Goal: Task Accomplishment & Management: Manage account settings

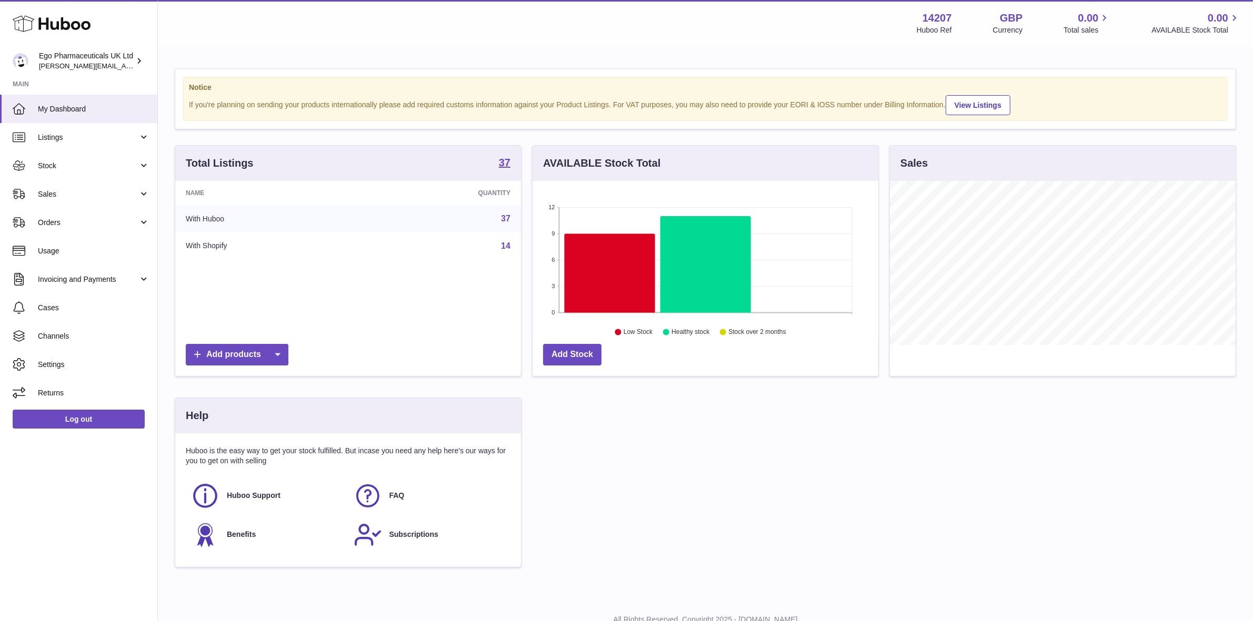
scroll to position [526035, 525854]
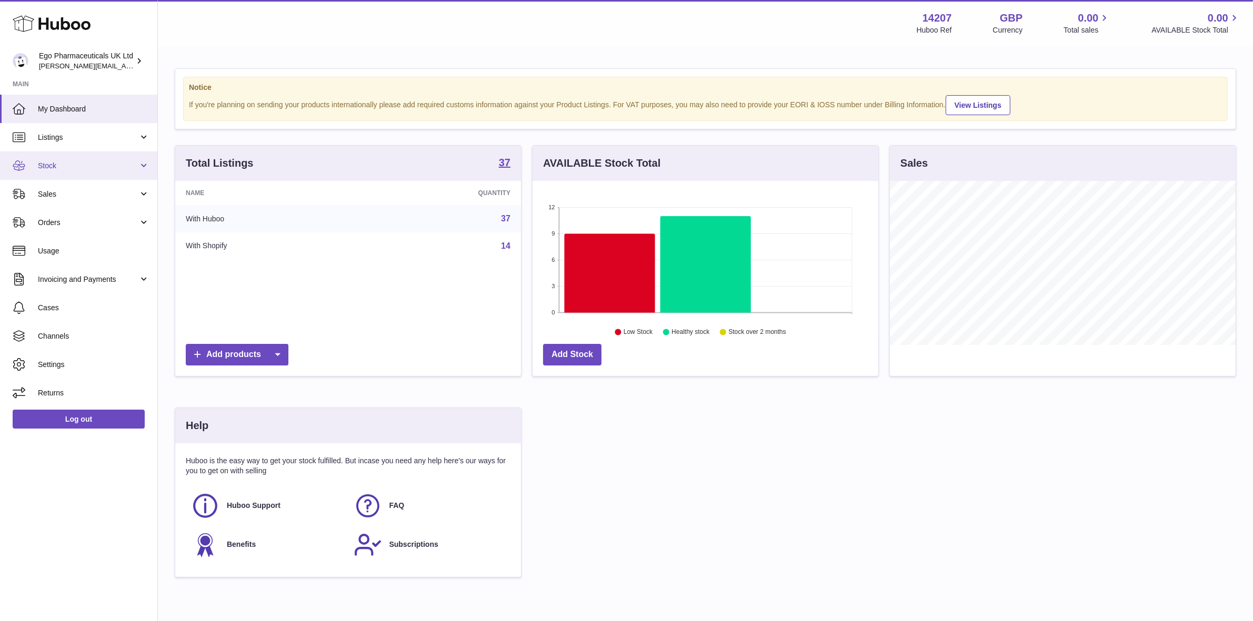
click at [43, 167] on span "Stock" at bounding box center [88, 166] width 101 height 10
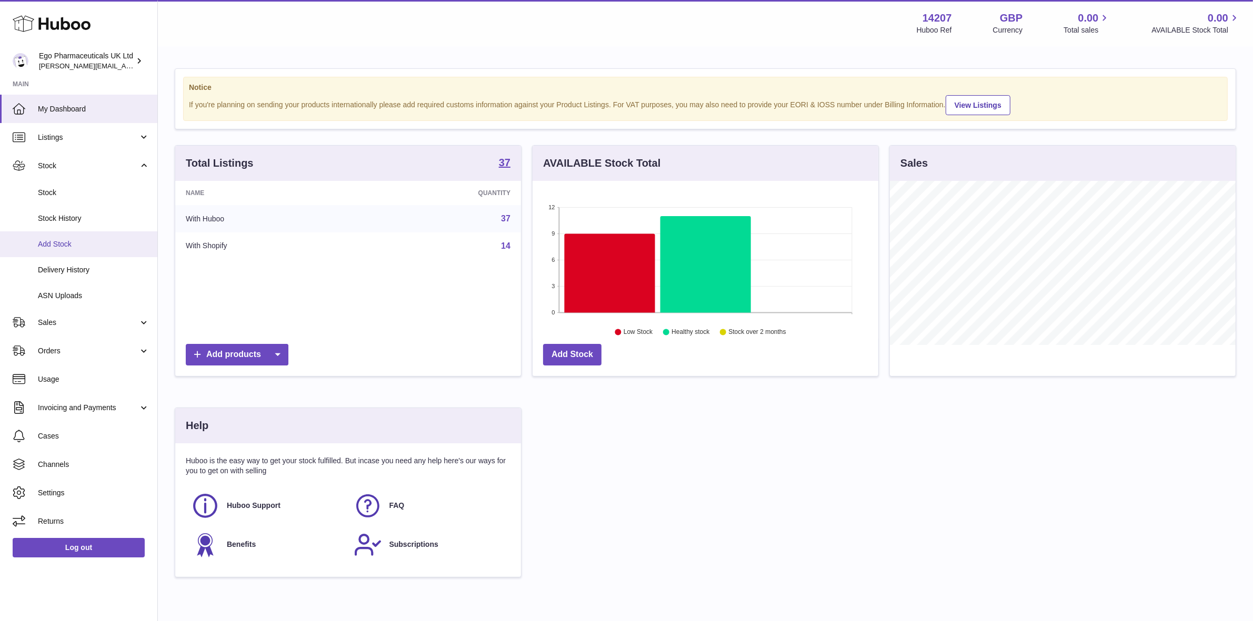
click at [44, 245] on span "Add Stock" at bounding box center [94, 244] width 112 height 10
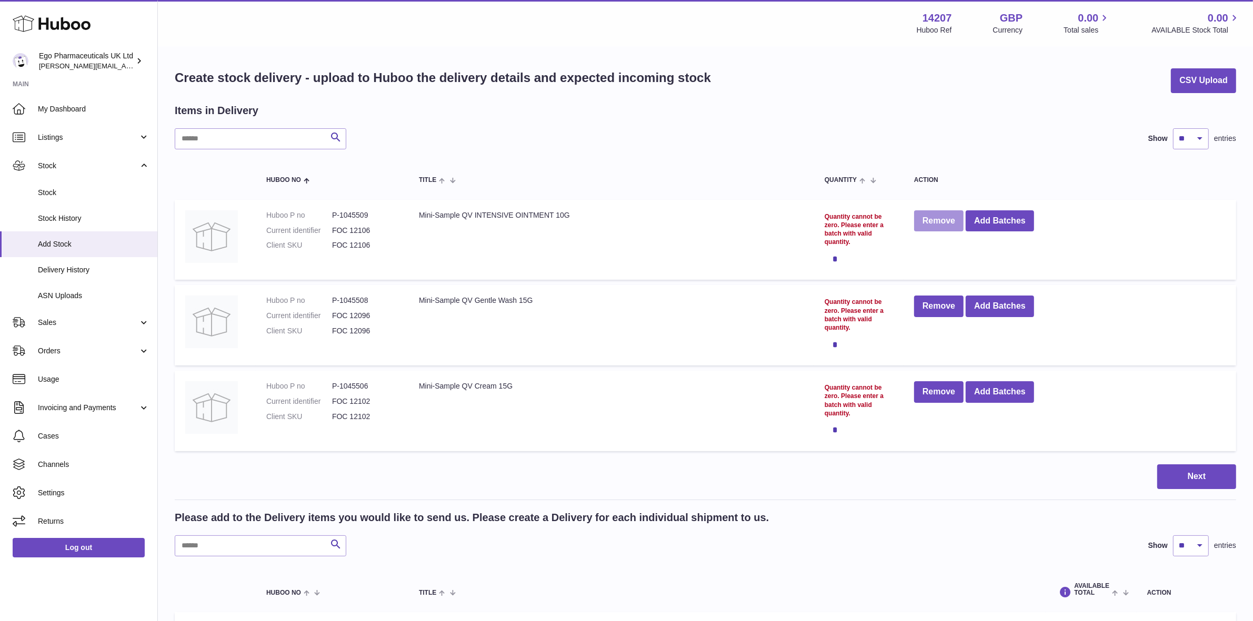
click at [936, 226] on button "Remove" at bounding box center [938, 221] width 49 height 22
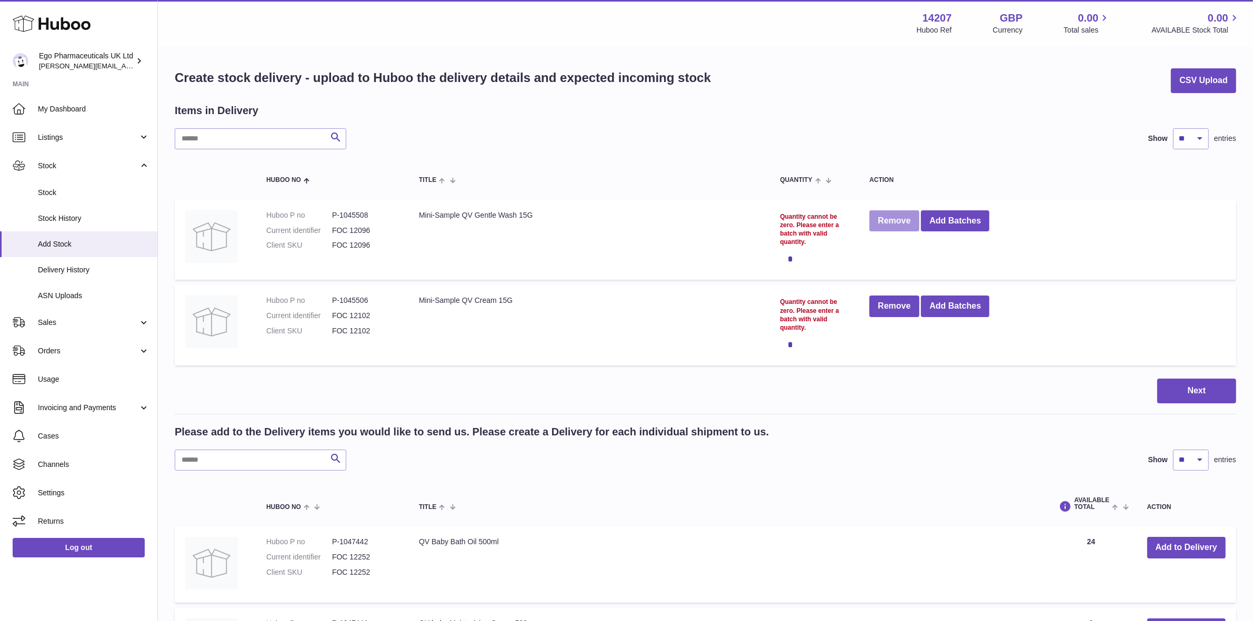
click at [877, 225] on button "Remove" at bounding box center [893, 221] width 49 height 22
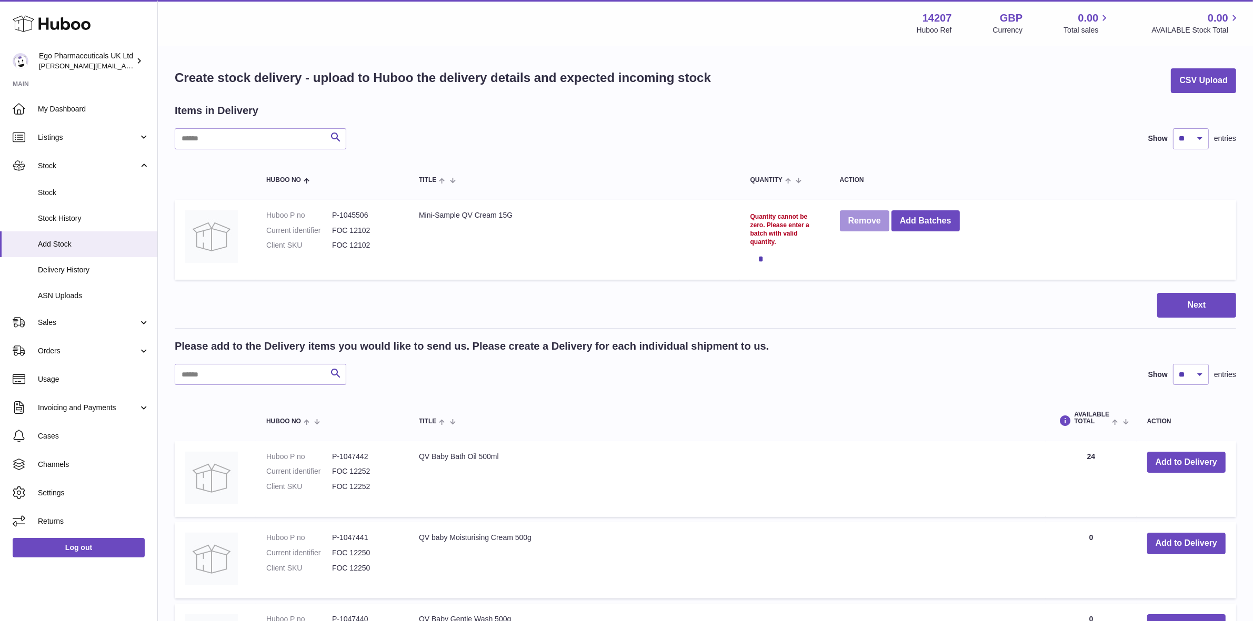
click at [873, 222] on button "Remove" at bounding box center [864, 221] width 49 height 22
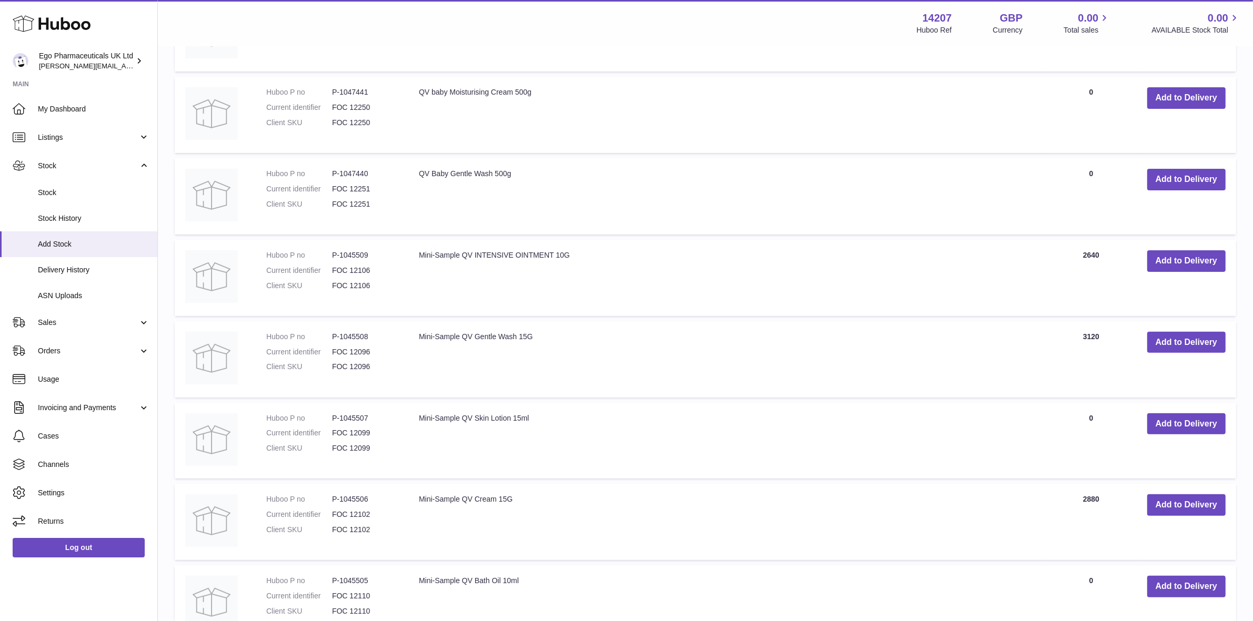
scroll to position [395, 0]
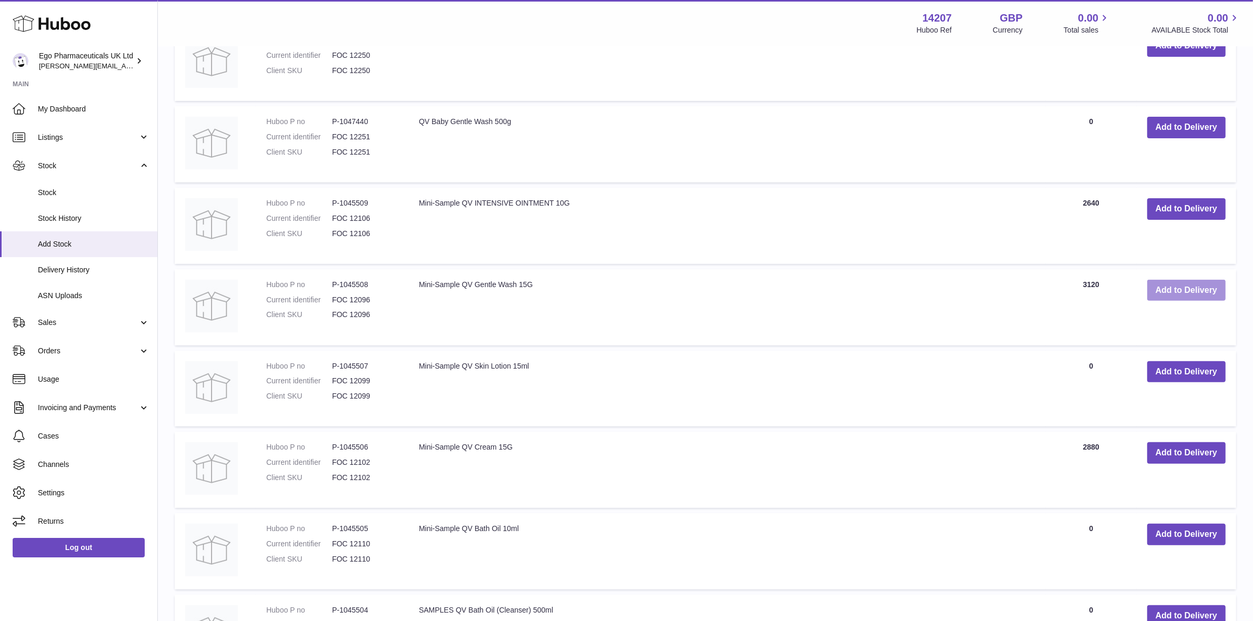
click at [1200, 291] on button "Add to Delivery" at bounding box center [1186, 291] width 78 height 22
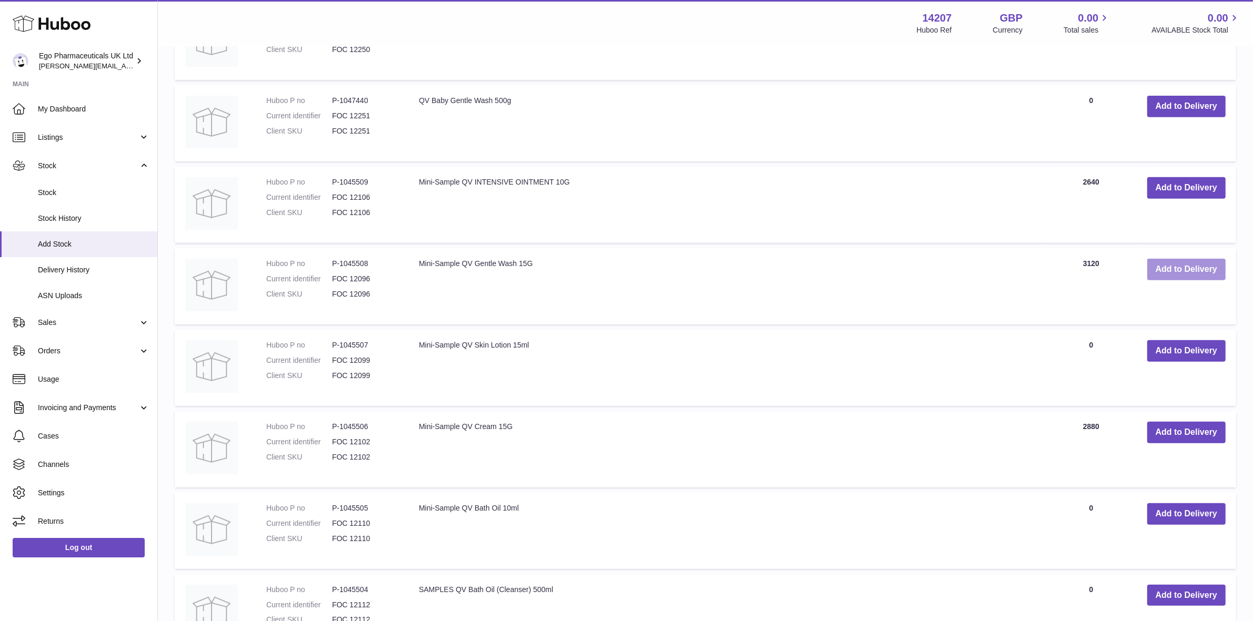
scroll to position [526, 0]
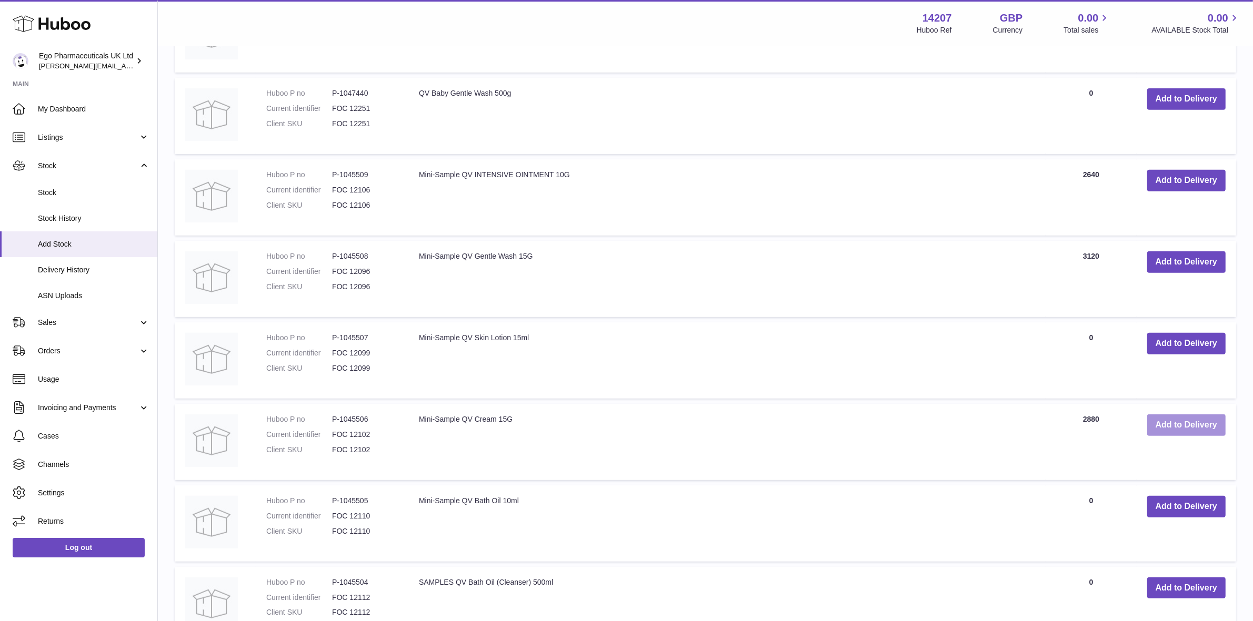
click at [1171, 428] on button "Add to Delivery" at bounding box center [1186, 426] width 78 height 22
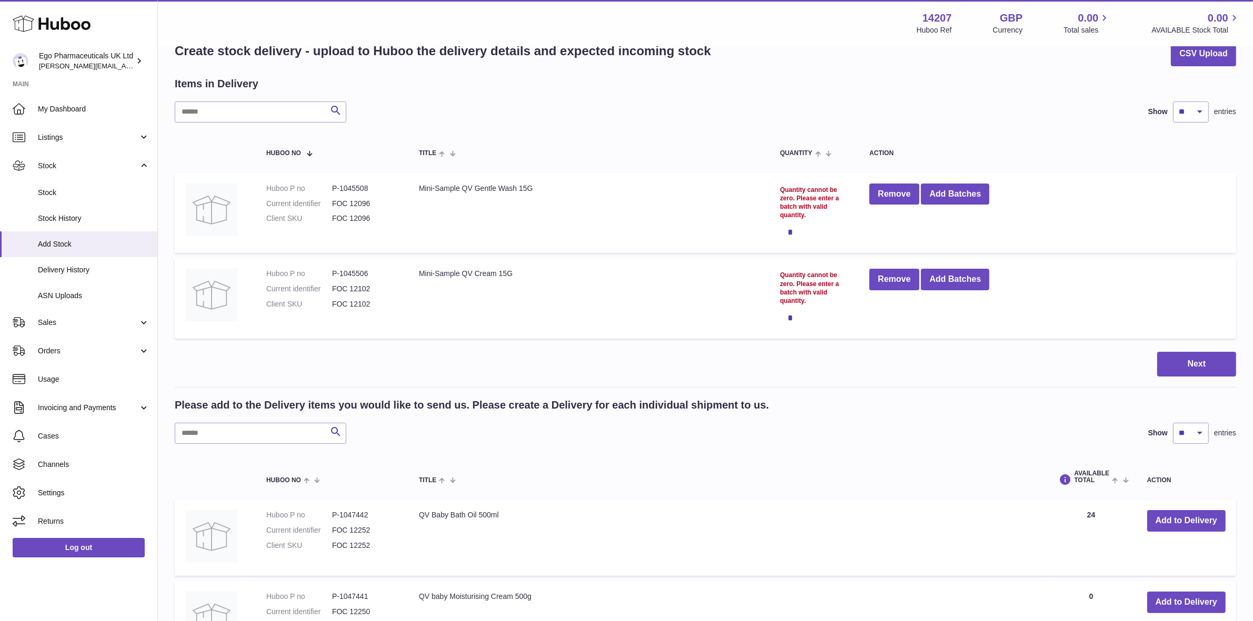
scroll to position [19, 0]
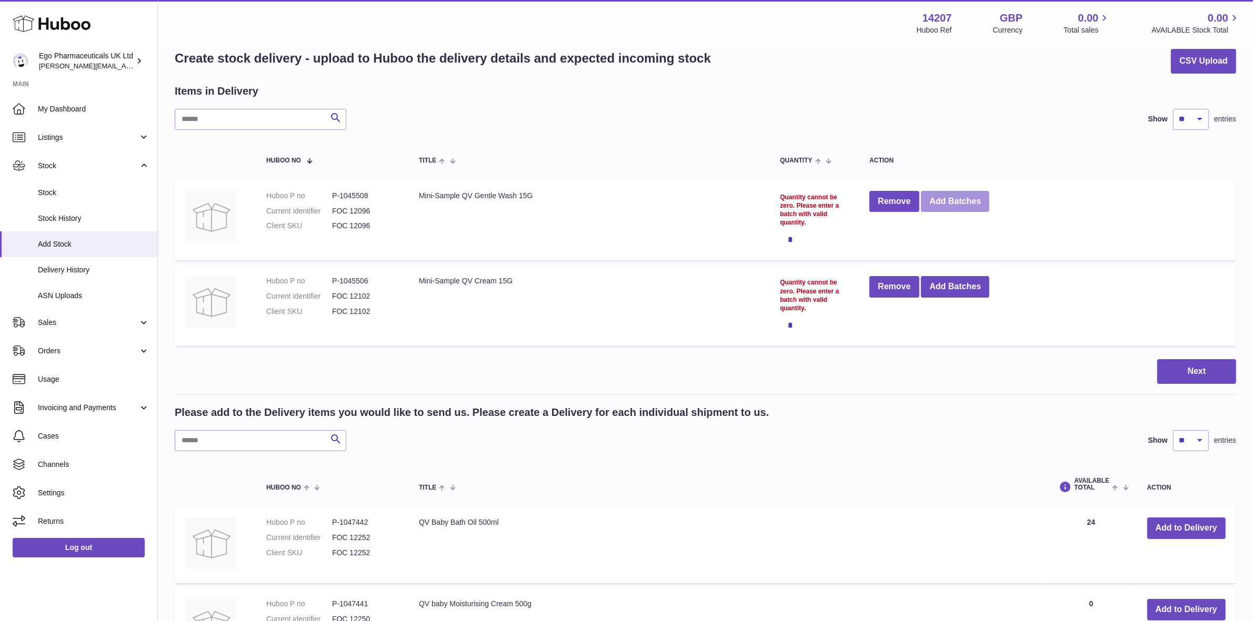
click at [952, 199] on button "Add Batches" at bounding box center [955, 202] width 68 height 22
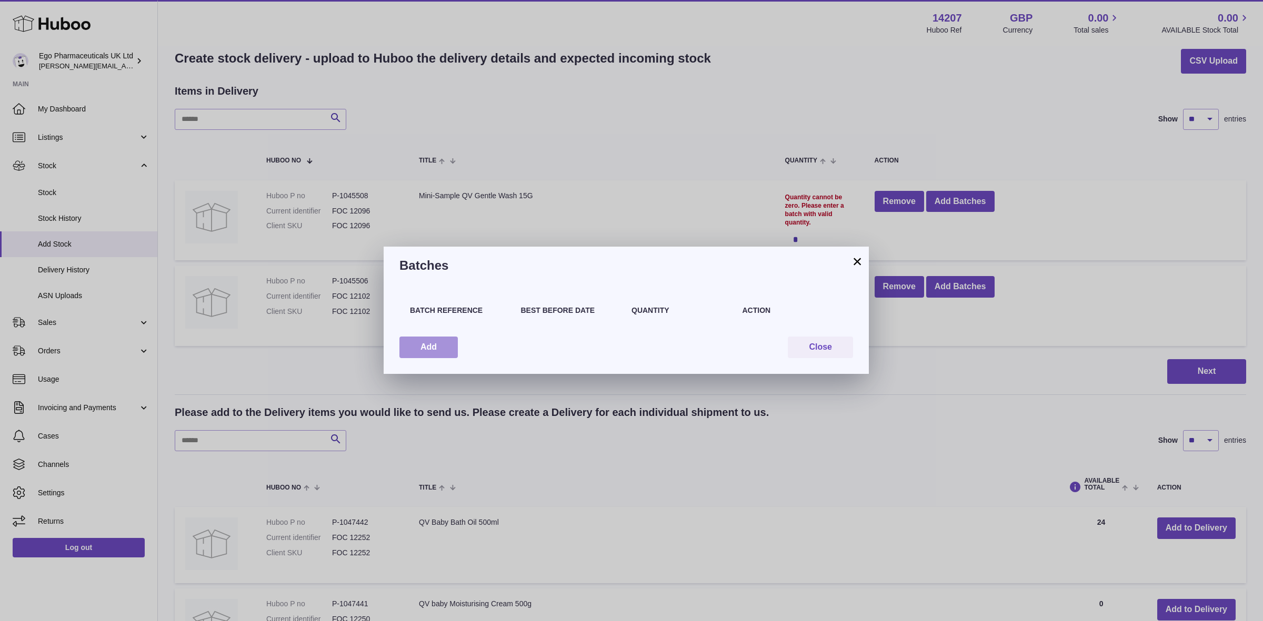
click at [425, 341] on button "Add" at bounding box center [428, 348] width 58 height 22
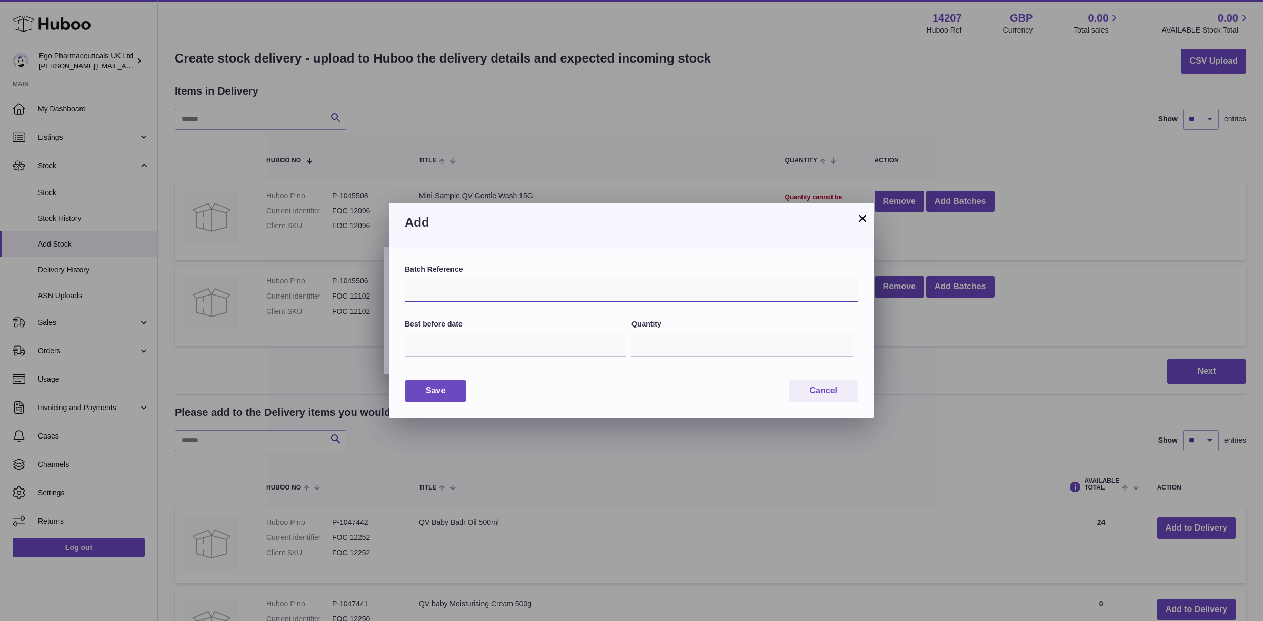
click at [438, 285] on input "text" at bounding box center [632, 289] width 454 height 25
click at [451, 292] on input "text" at bounding box center [632, 289] width 454 height 25
type input "*****"
click at [443, 343] on input "text" at bounding box center [516, 344] width 222 height 25
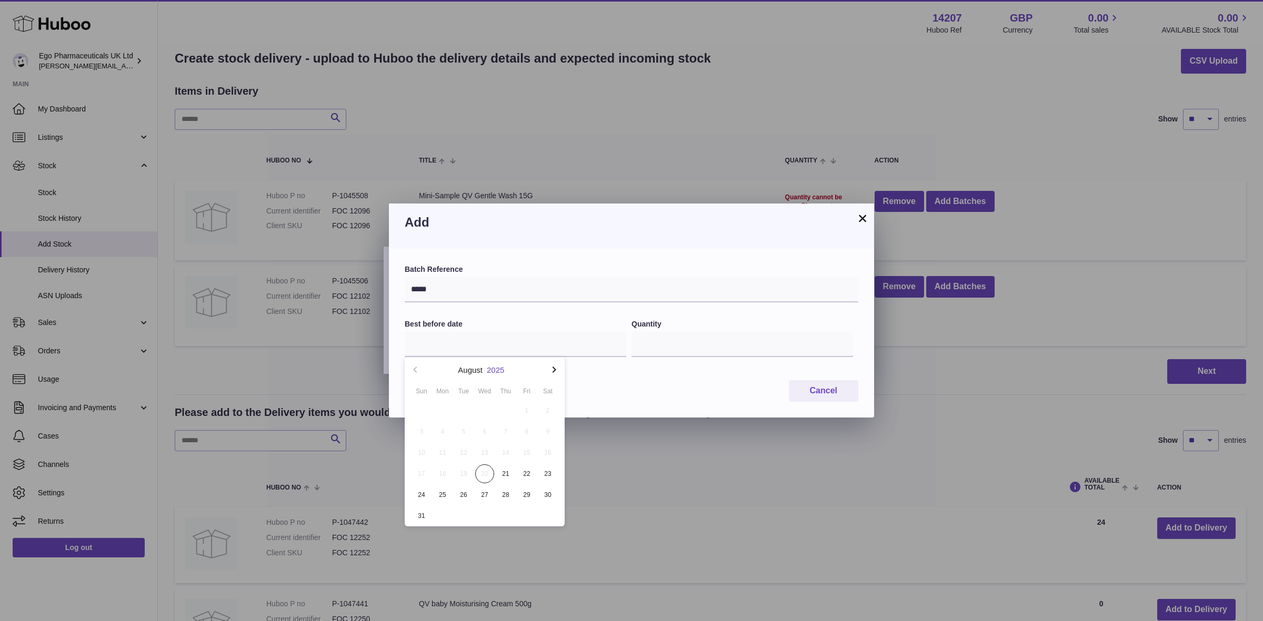
click at [501, 372] on button "2025" at bounding box center [495, 370] width 17 height 8
click at [479, 501] on li "2029" at bounding box center [484, 504] width 147 height 21
click at [487, 472] on button "Aug" at bounding box center [484, 472] width 45 height 25
click at [528, 495] on span "31" at bounding box center [526, 495] width 19 height 19
type input "**********"
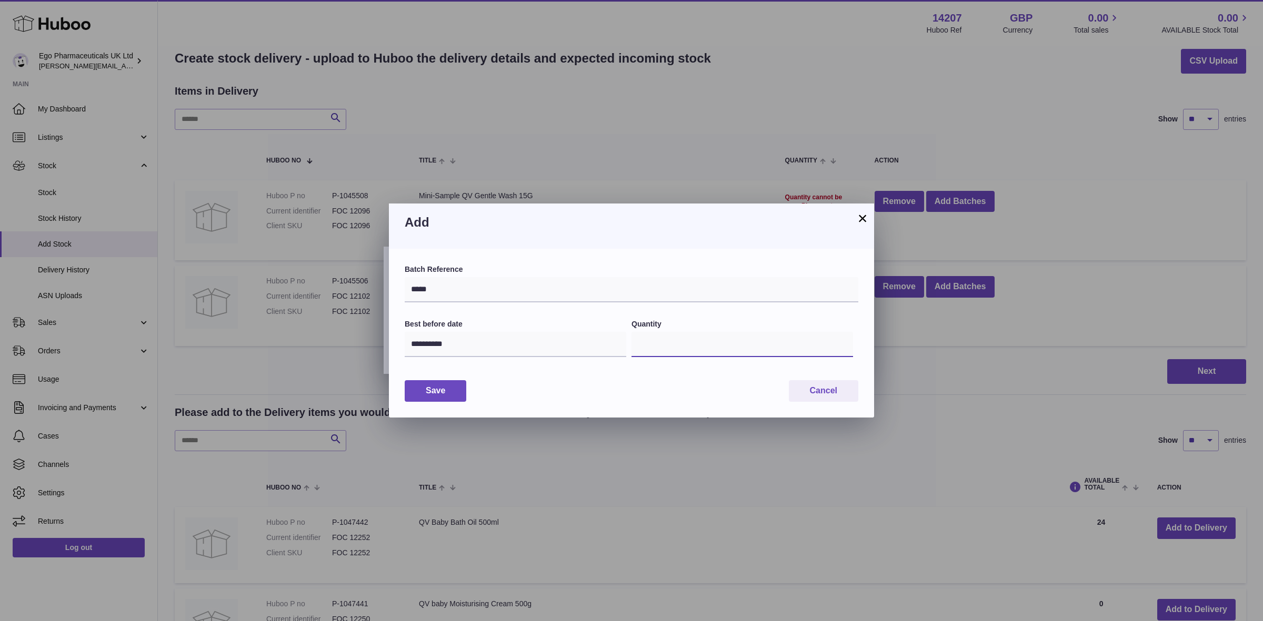
drag, startPoint x: 645, startPoint y: 345, endPoint x: 637, endPoint y: 347, distance: 8.3
click at [637, 347] on input "*" at bounding box center [742, 344] width 222 height 25
type input "****"
click at [431, 390] on button "Save" at bounding box center [436, 391] width 62 height 22
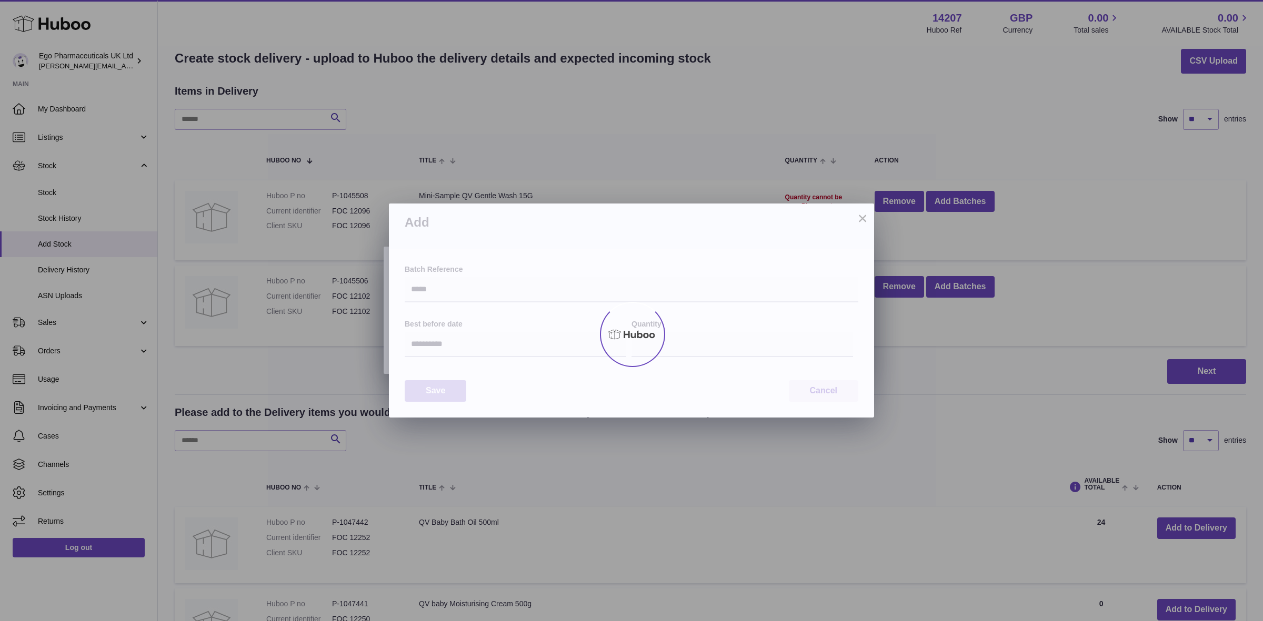
type input "****"
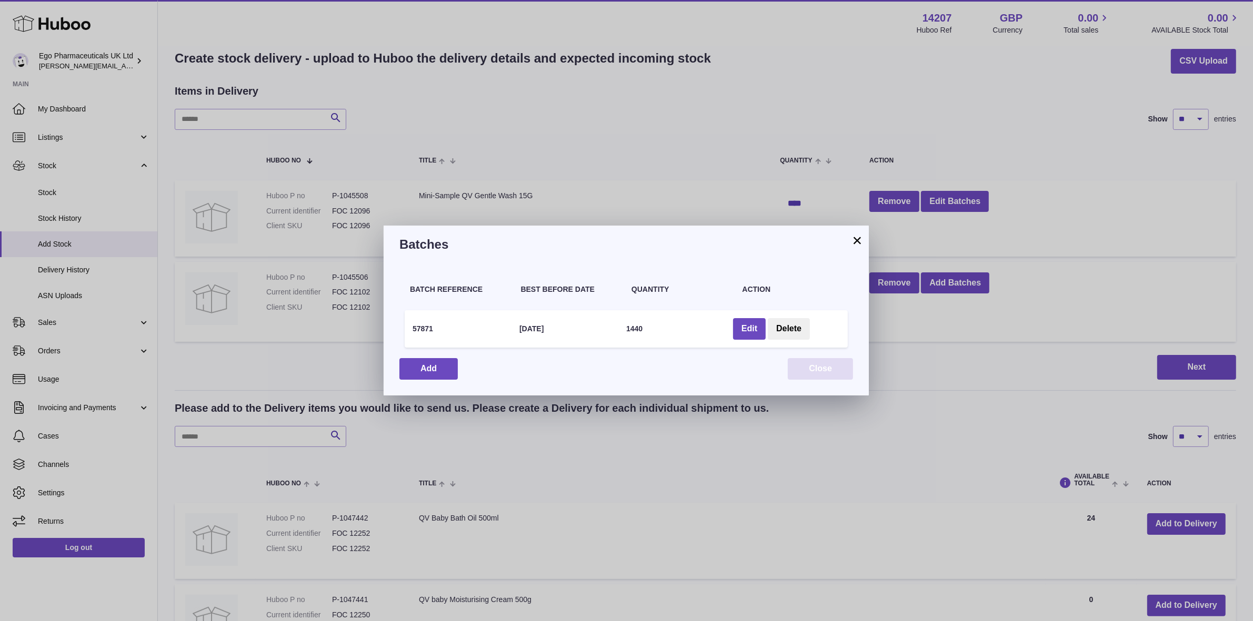
click at [816, 368] on button "Close" at bounding box center [820, 369] width 65 height 22
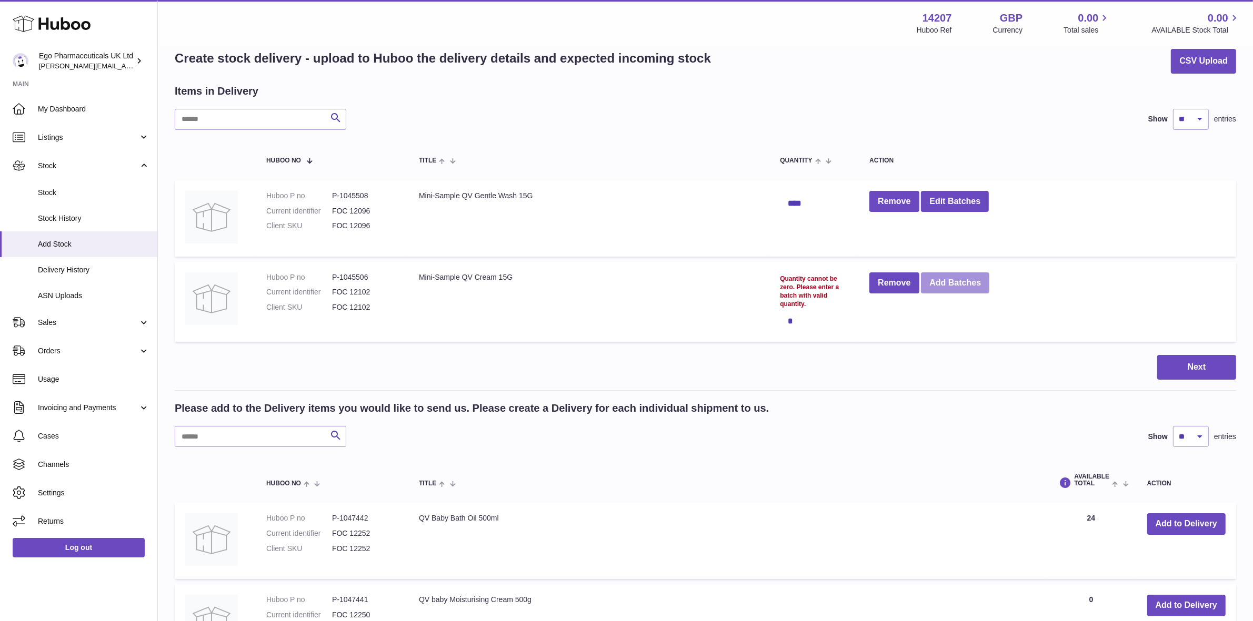
click at [966, 284] on button "Add Batches" at bounding box center [955, 284] width 68 height 22
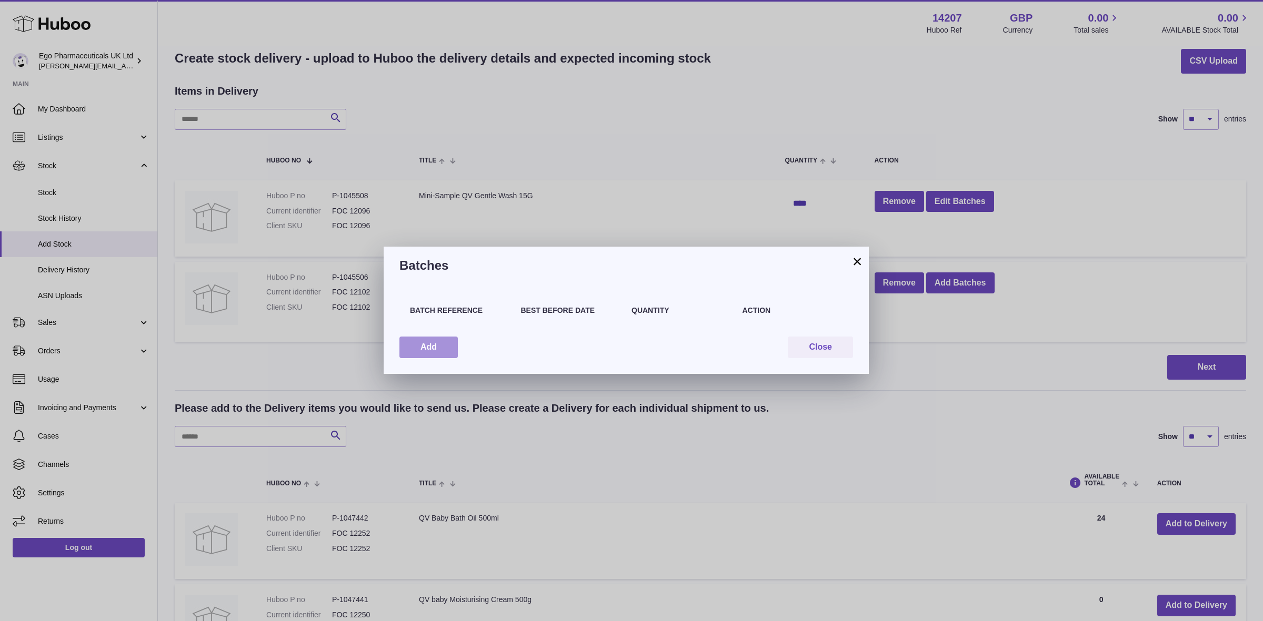
click at [434, 346] on button "Add" at bounding box center [428, 348] width 58 height 22
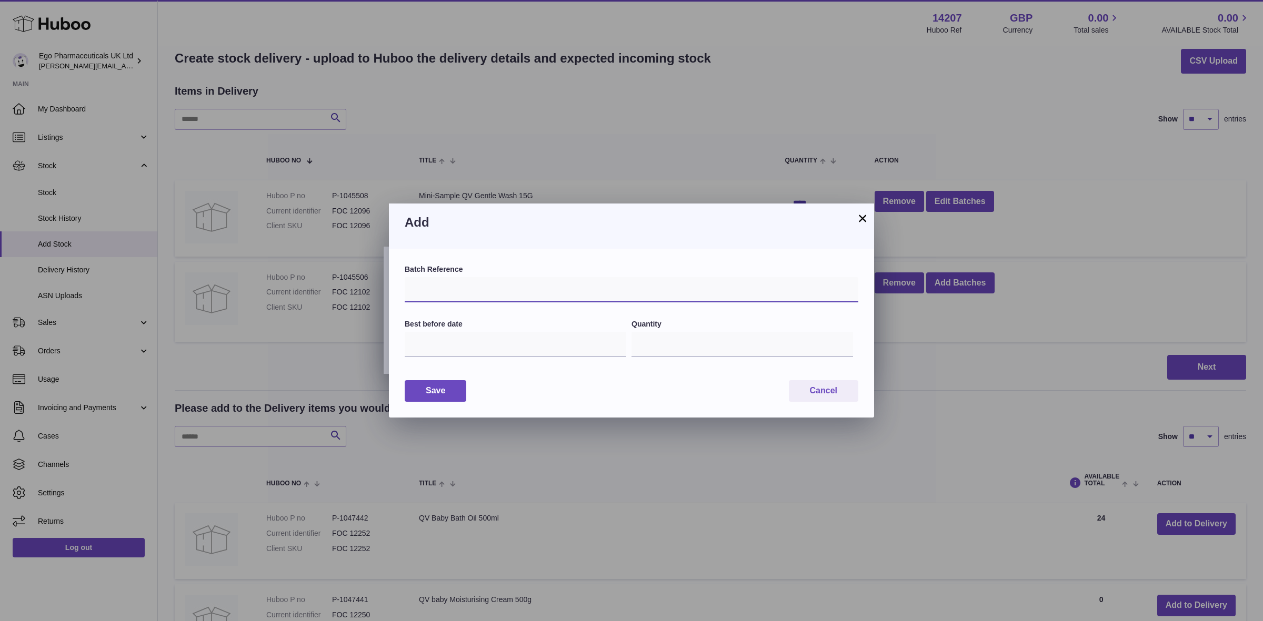
click at [429, 290] on input "text" at bounding box center [632, 289] width 454 height 25
type input "*****"
click at [450, 344] on input "text" at bounding box center [516, 344] width 222 height 25
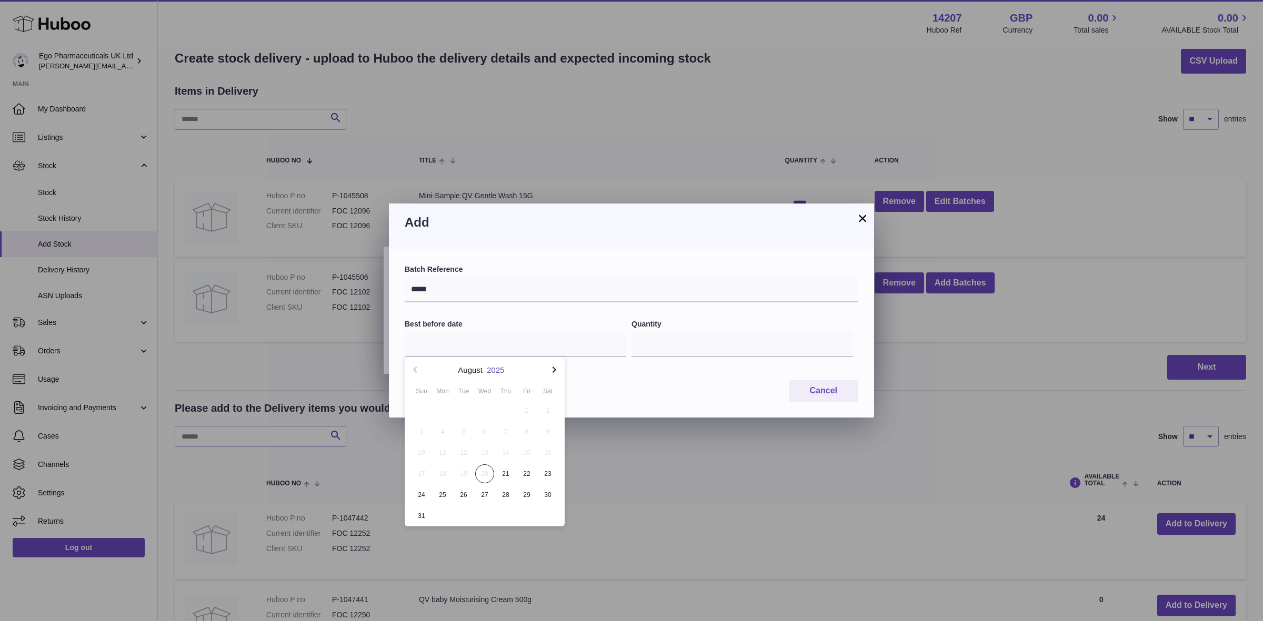
click at [493, 369] on button "2025" at bounding box center [495, 370] width 17 height 8
click at [489, 505] on li "2029" at bounding box center [484, 504] width 147 height 21
click at [480, 508] on button "Nov" at bounding box center [484, 508] width 45 height 25
click at [529, 496] on span "30" at bounding box center [526, 495] width 19 height 19
type input "**********"
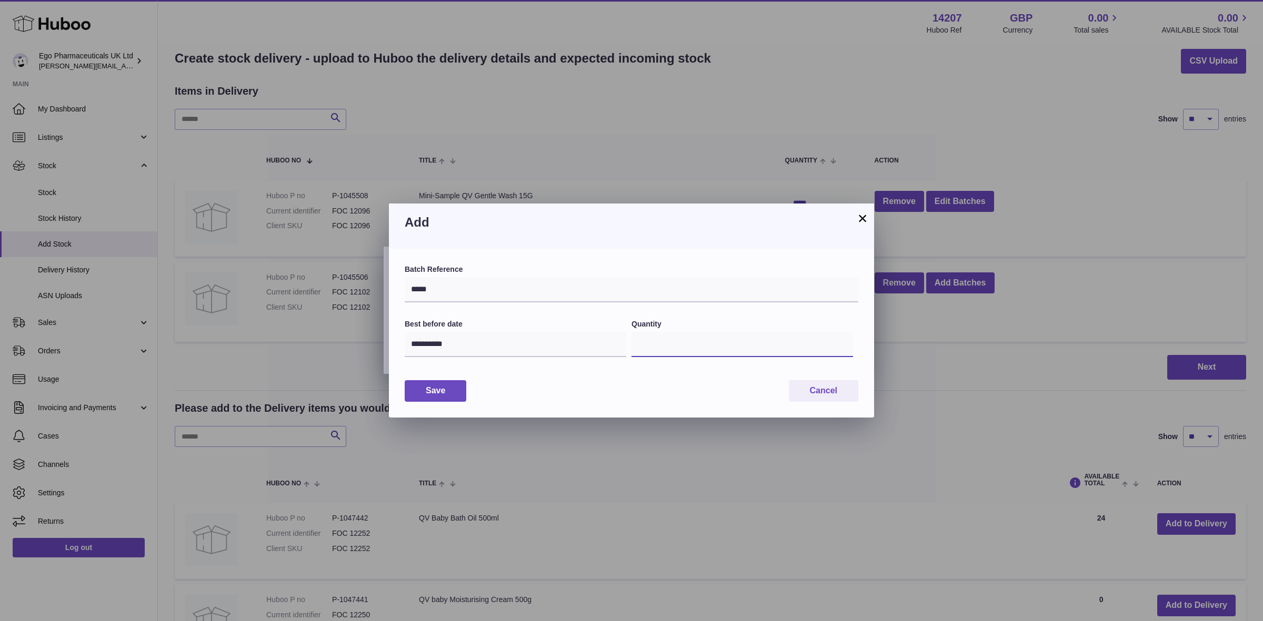
click at [653, 345] on input "*" at bounding box center [742, 344] width 222 height 25
type input "****"
click at [448, 395] on button "Save" at bounding box center [436, 391] width 62 height 22
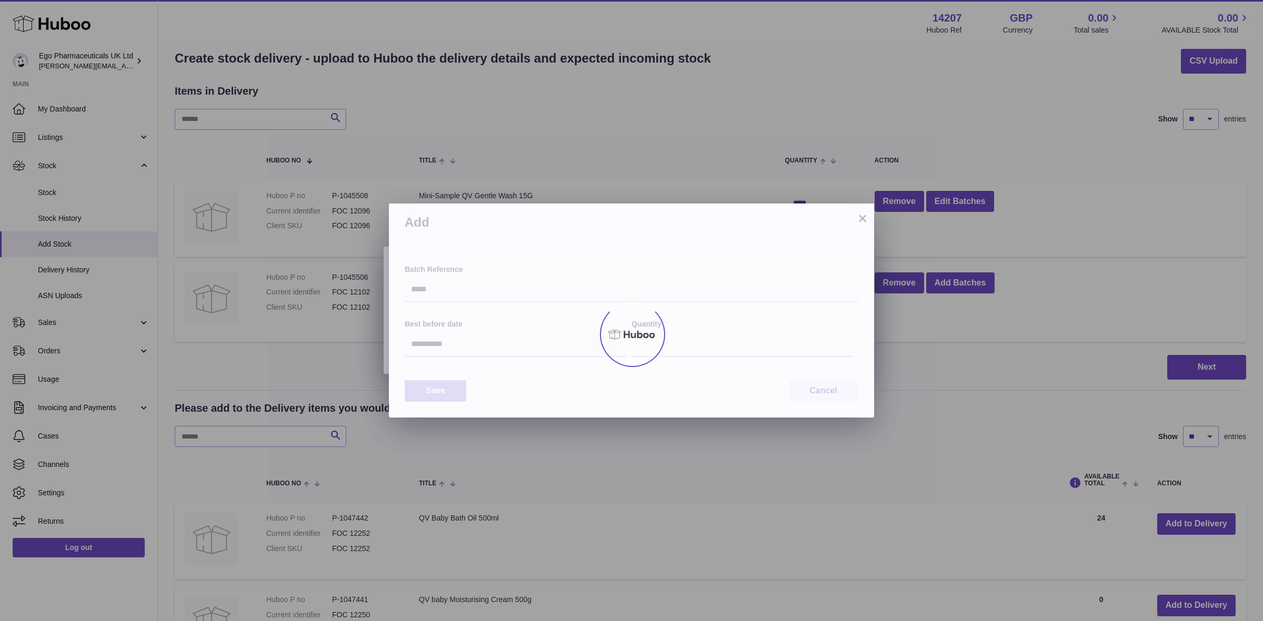
type input "****"
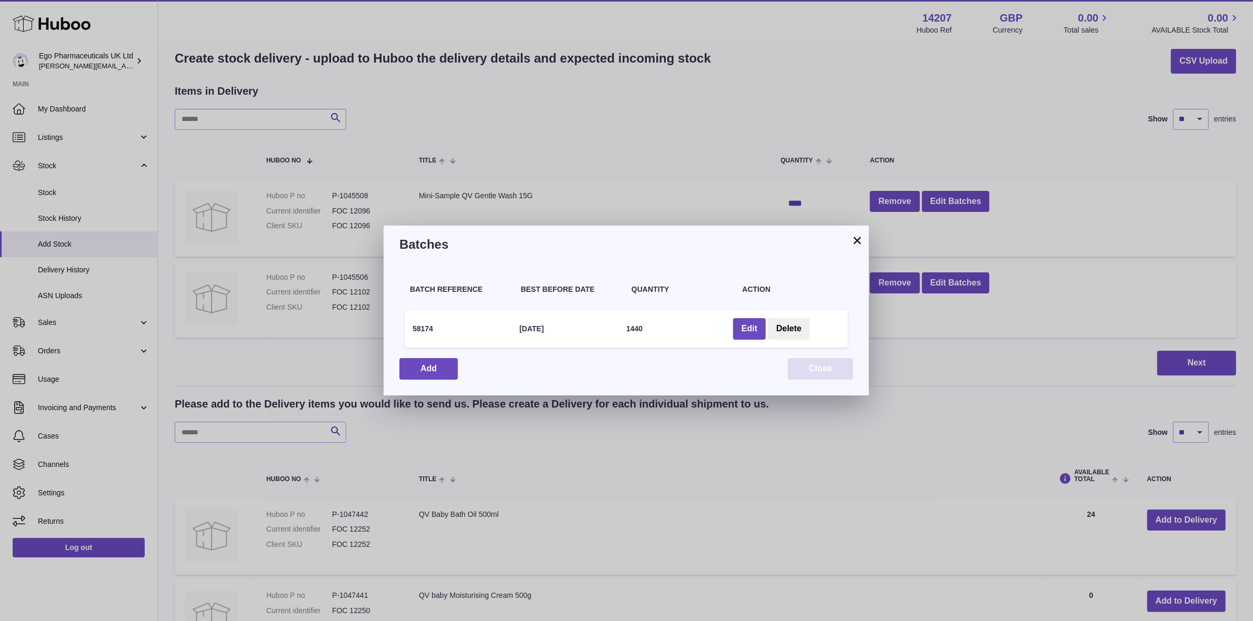
click at [800, 371] on button "Close" at bounding box center [820, 369] width 65 height 22
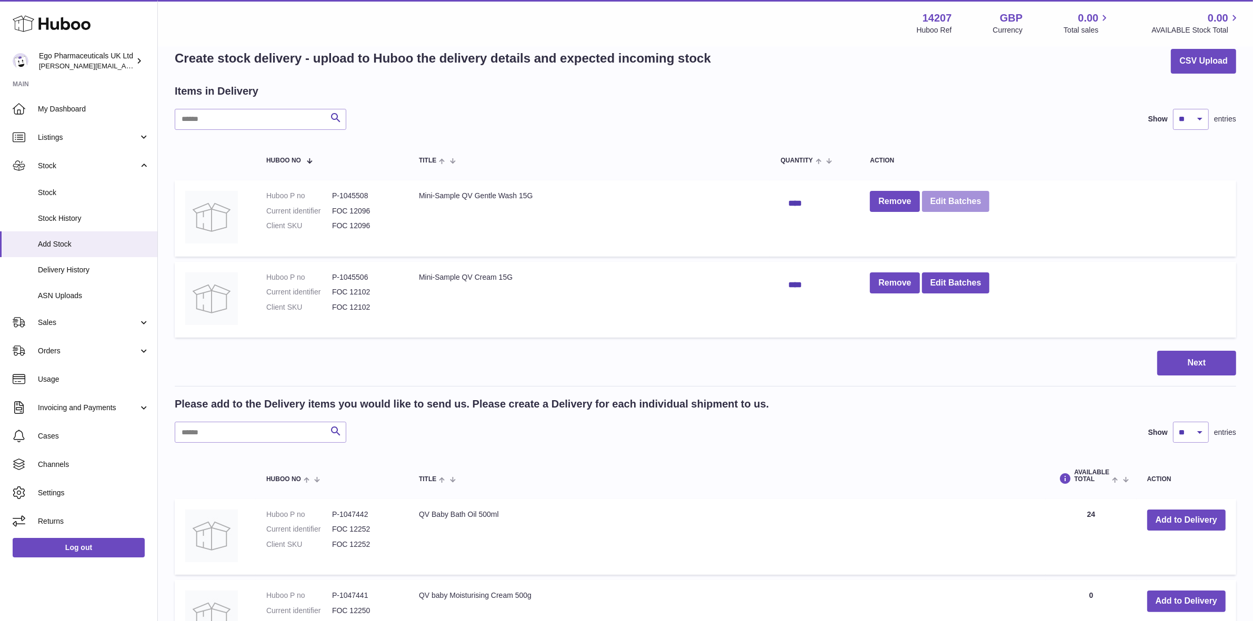
click at [941, 203] on button "Edit Batches" at bounding box center [956, 202] width 68 height 22
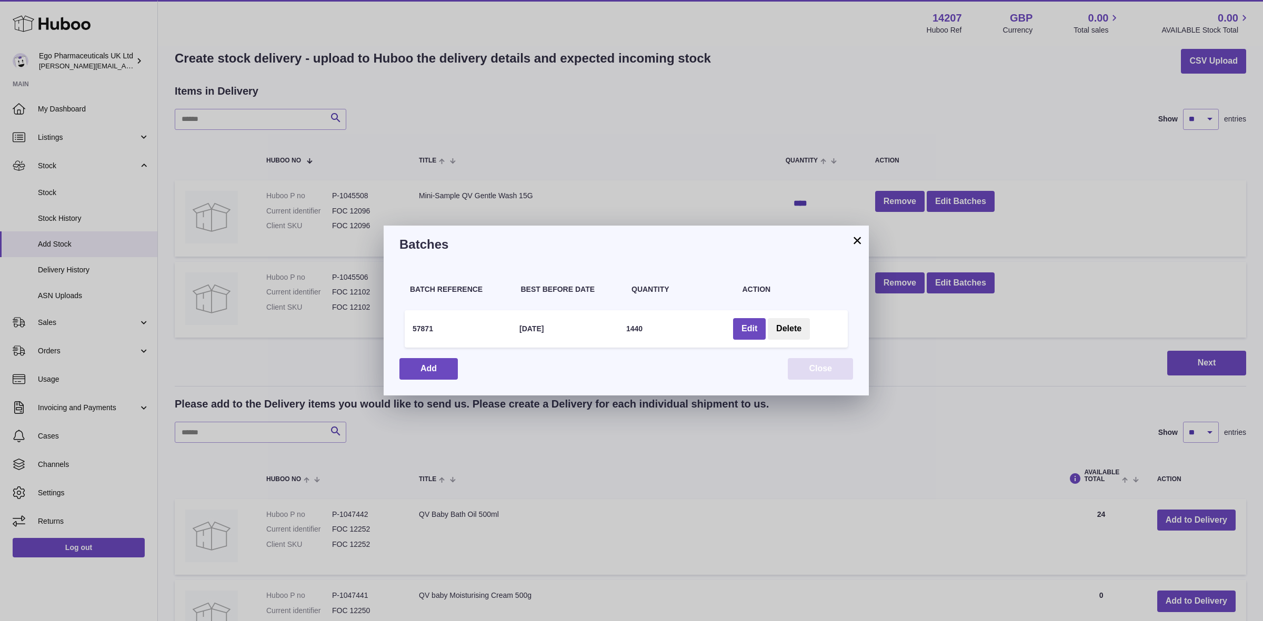
click at [821, 371] on button "Close" at bounding box center [820, 369] width 65 height 22
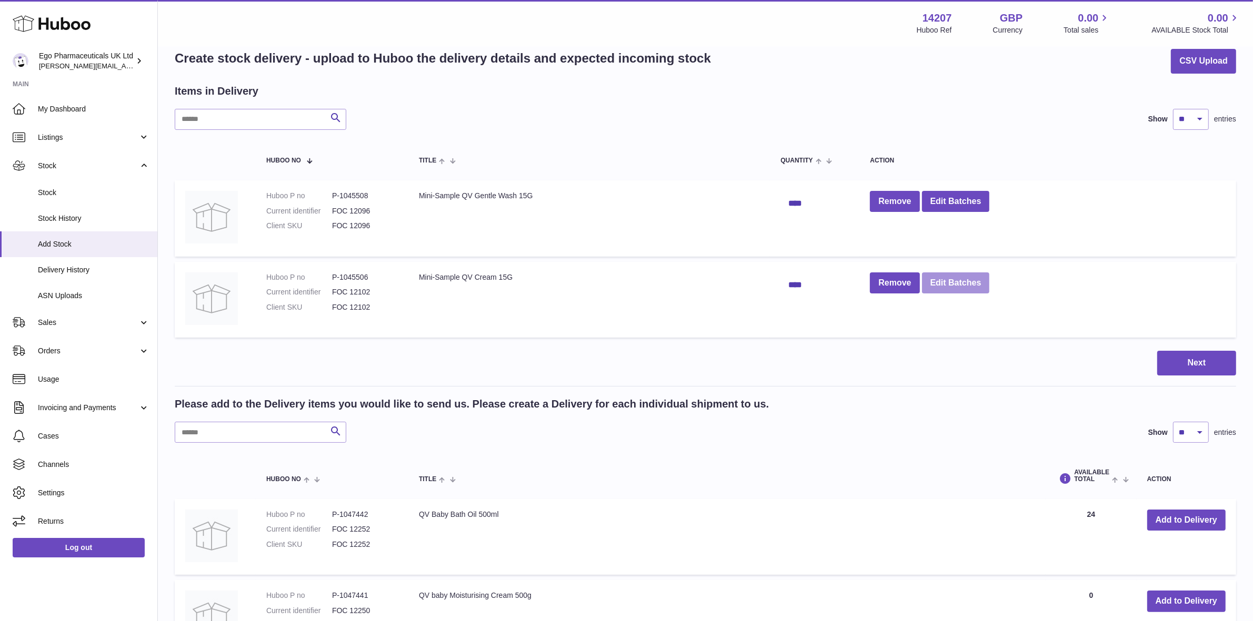
click at [969, 284] on button "Edit Batches" at bounding box center [956, 284] width 68 height 22
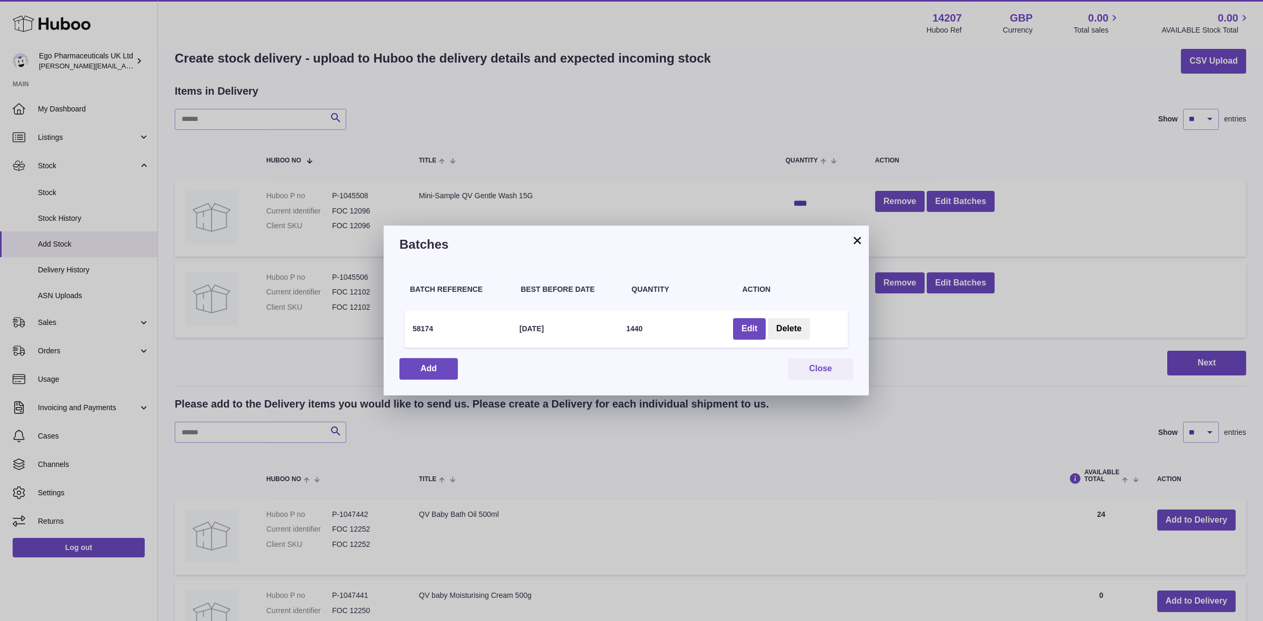
click at [859, 365] on div "Batch Reference Best Before Date Quantity Action 58174 30 Nov 2029 1440 Edit De…" at bounding box center [626, 330] width 485 height 132
click at [841, 374] on button "Close" at bounding box center [820, 369] width 65 height 22
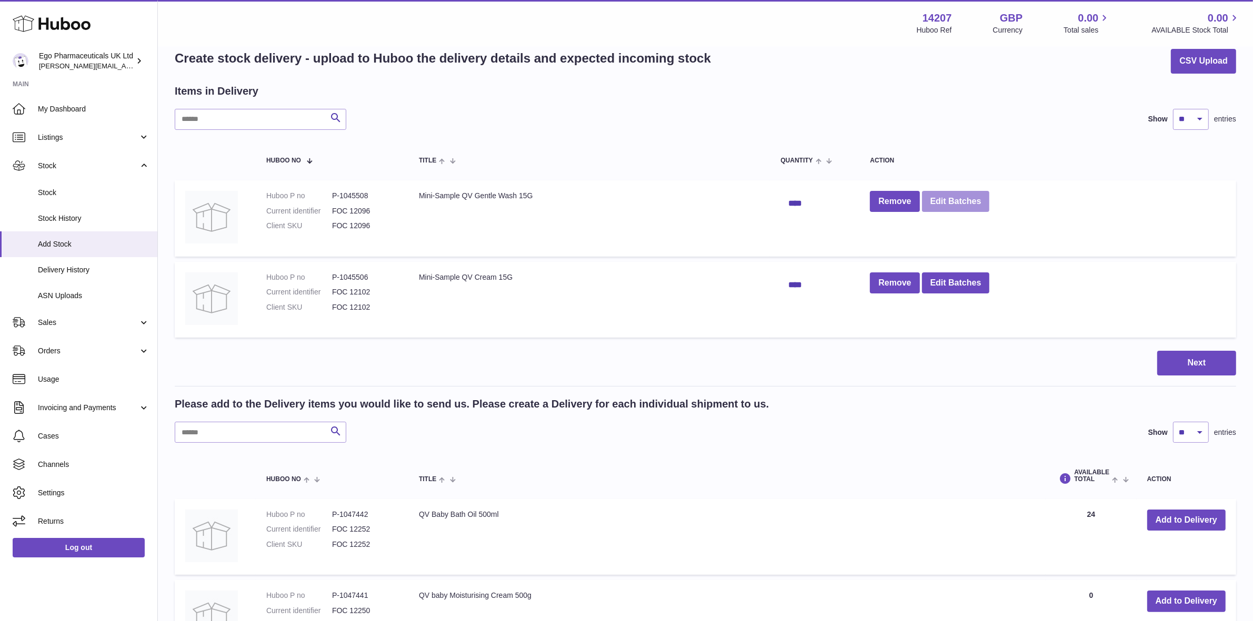
click at [950, 191] on button "Edit Batches" at bounding box center [956, 202] width 68 height 22
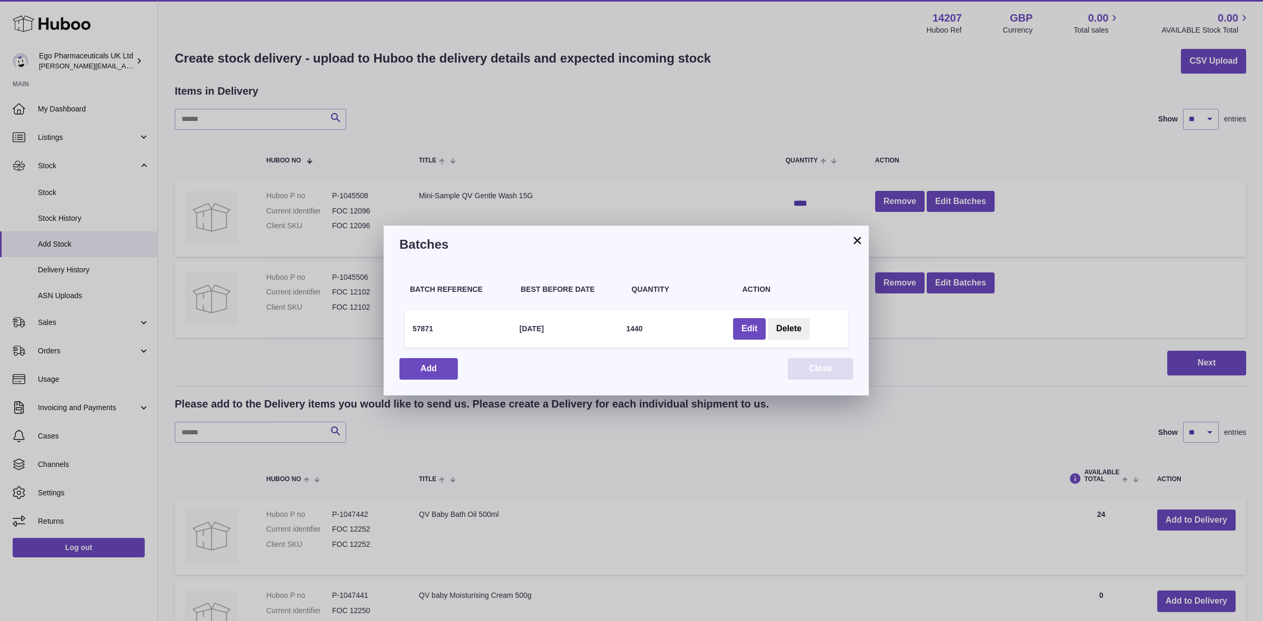
click at [817, 372] on button "Close" at bounding box center [820, 369] width 65 height 22
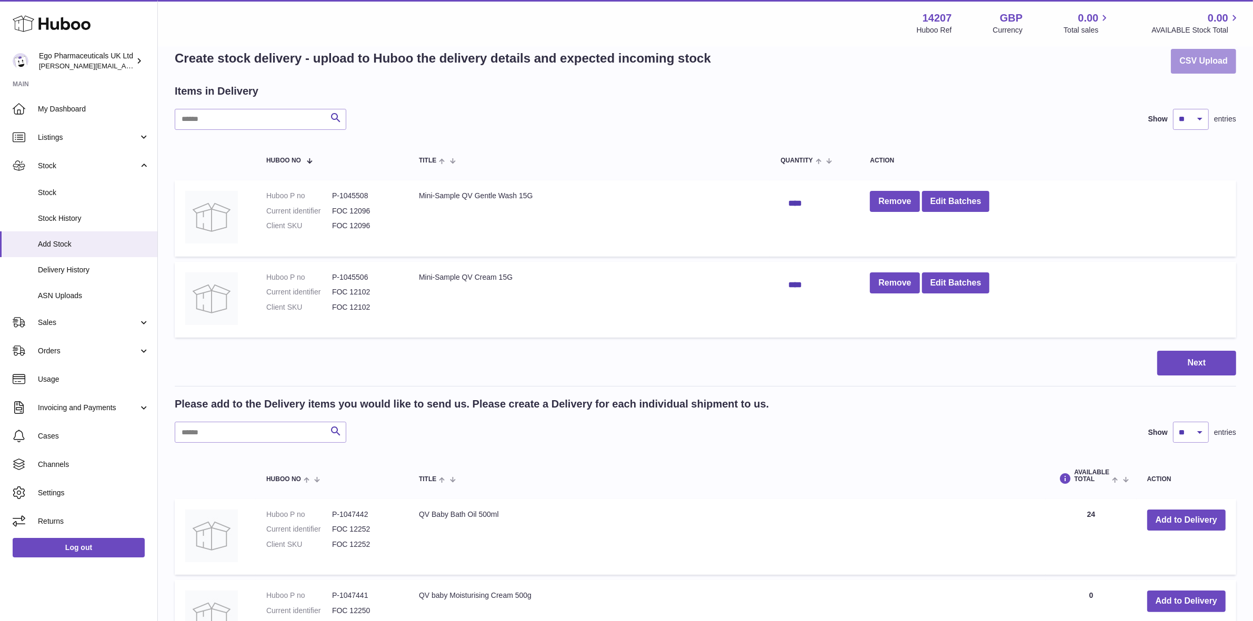
click at [1196, 53] on button "CSV Upload" at bounding box center [1203, 61] width 65 height 25
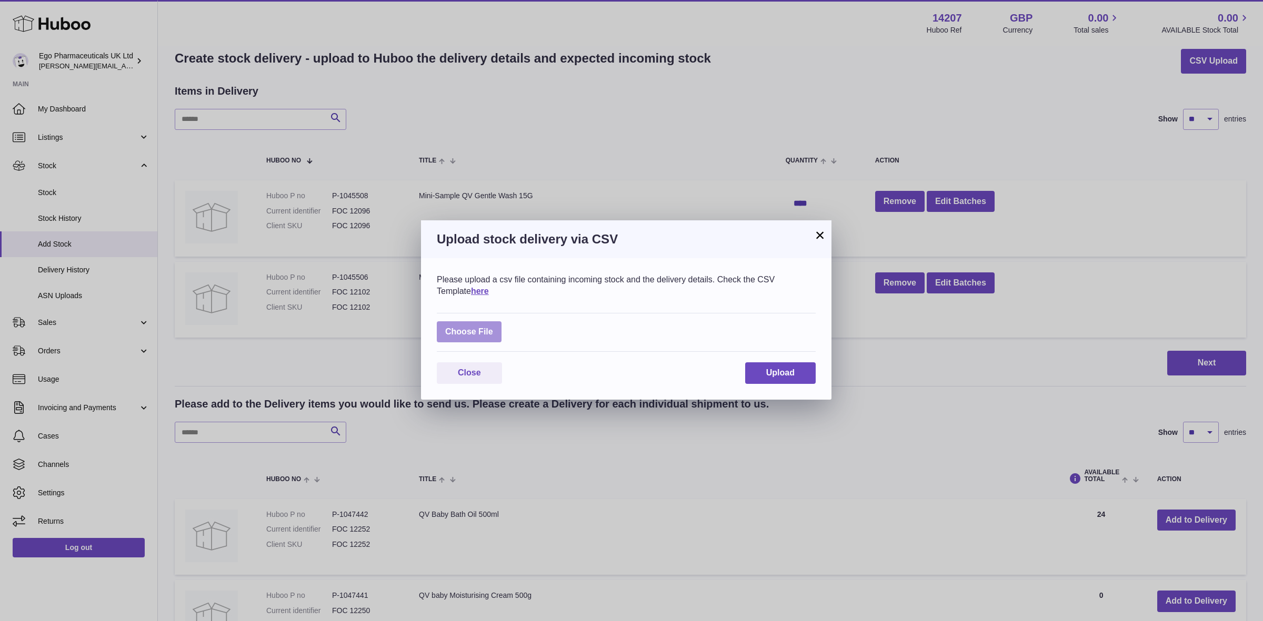
click at [466, 333] on label at bounding box center [469, 333] width 65 height 22
click at [493, 327] on input "file" at bounding box center [493, 327] width 1 height 1
type input "**********"
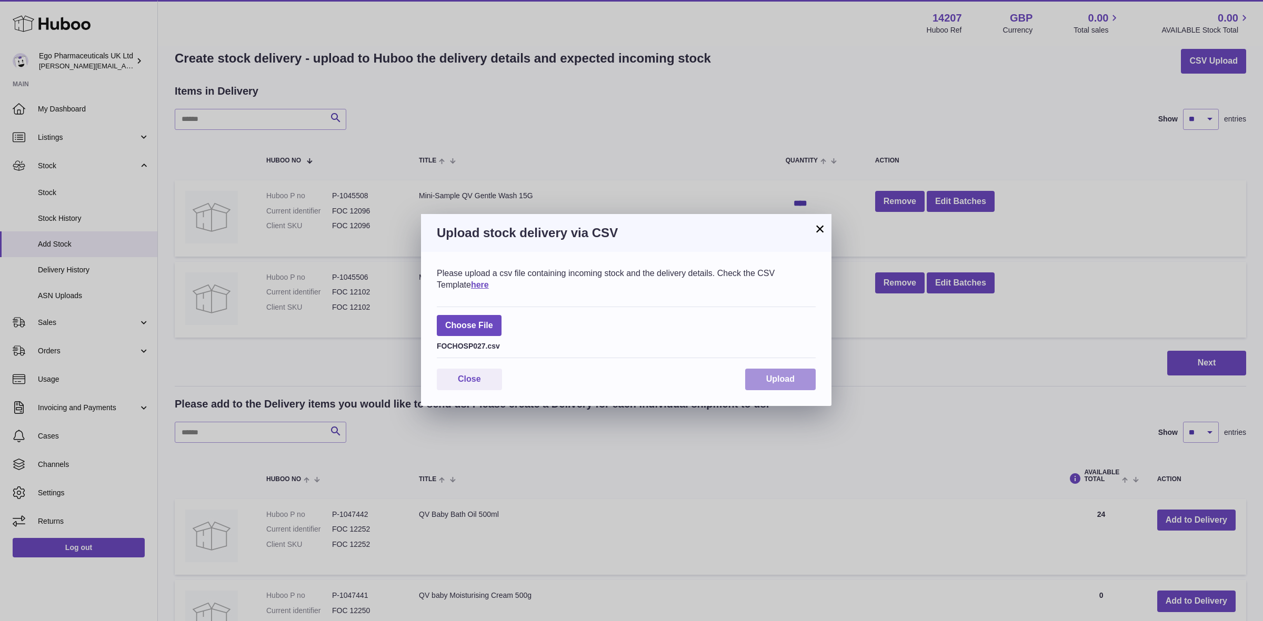
click at [764, 374] on button "Upload" at bounding box center [780, 380] width 71 height 22
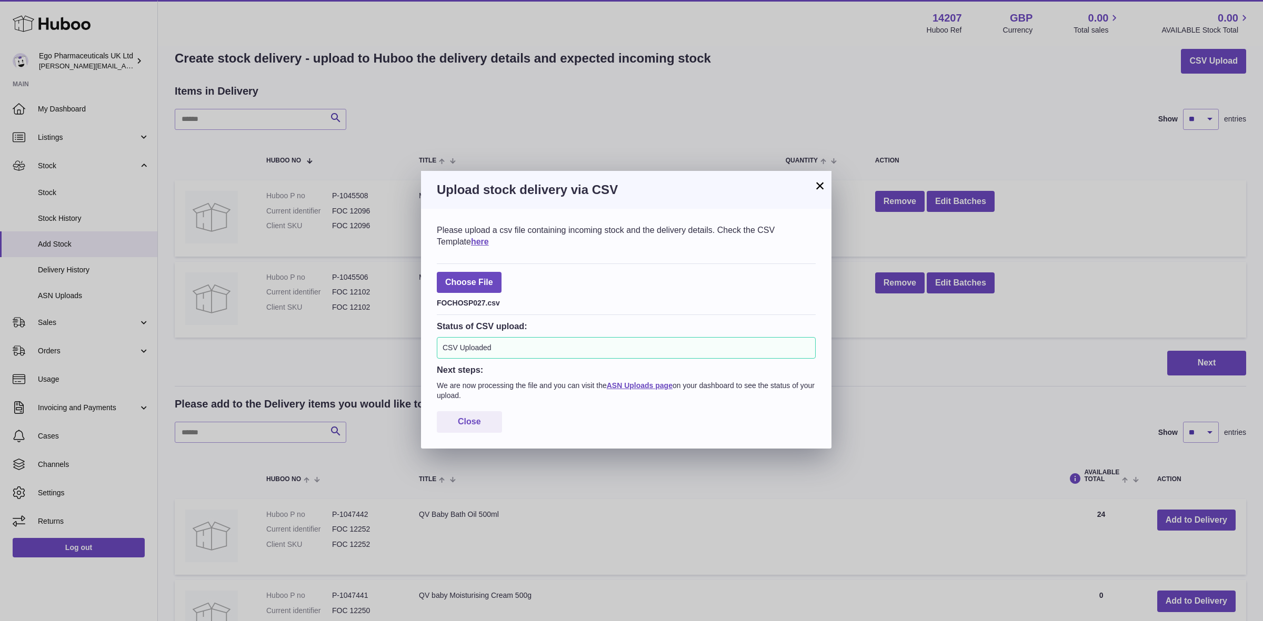
click at [57, 296] on div "× Upload stock delivery via CSV Please upload a csv file containing incoming st…" at bounding box center [631, 310] width 1263 height 621
click at [492, 427] on button "Close" at bounding box center [469, 422] width 65 height 22
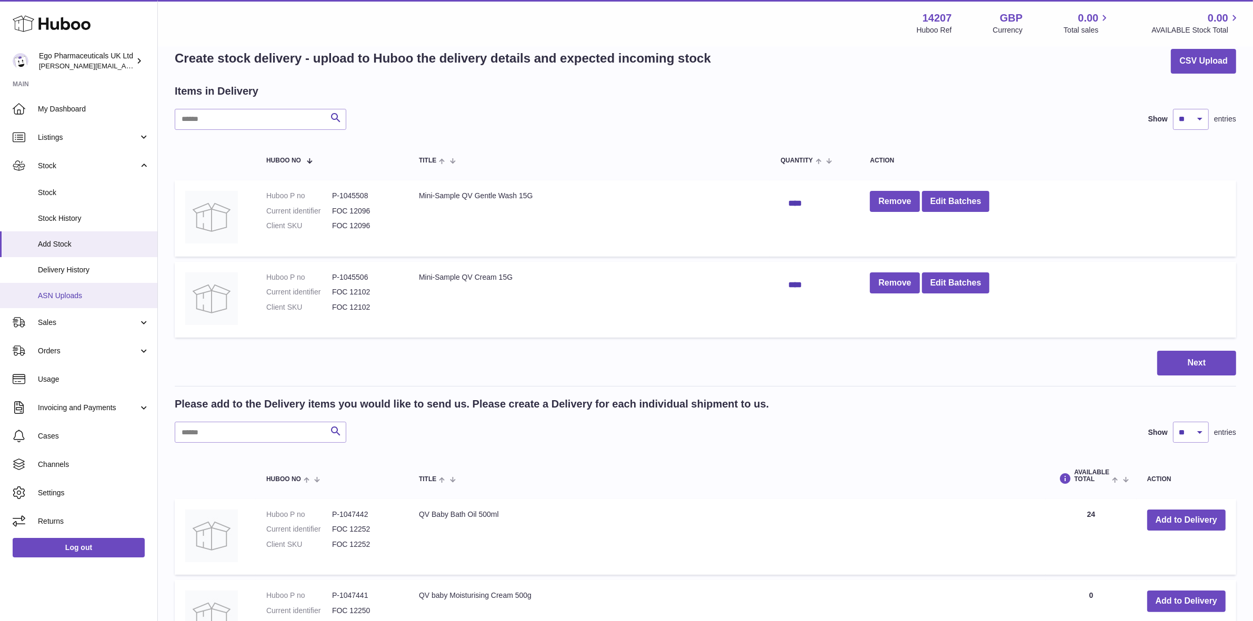
click at [67, 297] on span "ASN Uploads" at bounding box center [94, 296] width 112 height 10
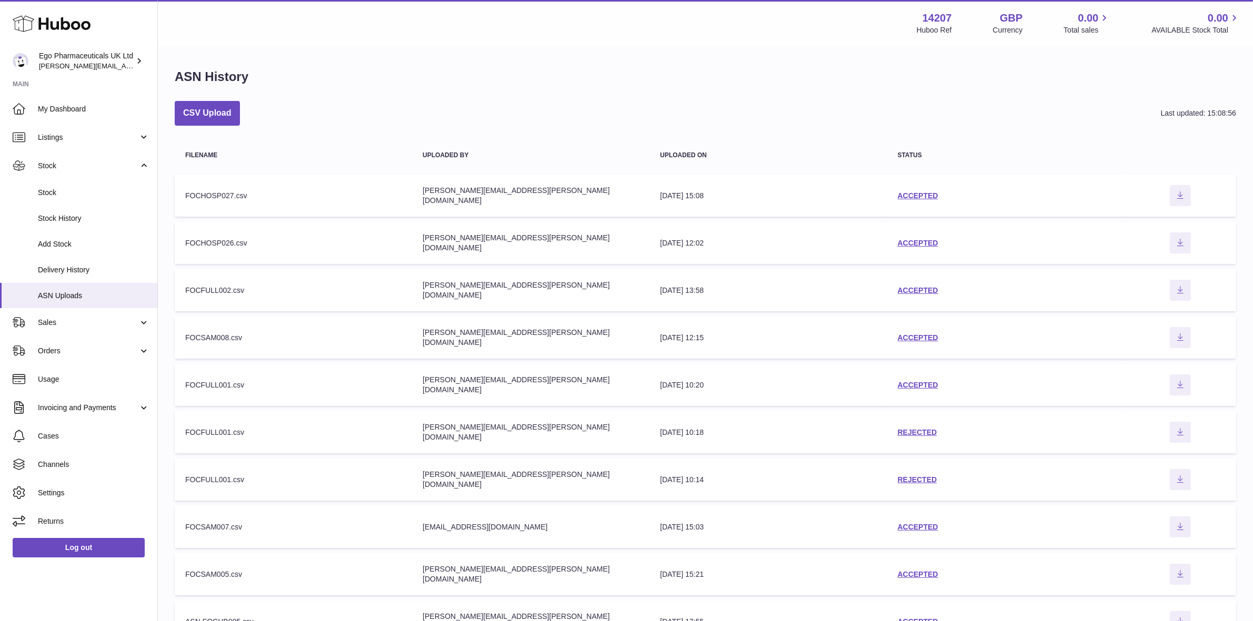
click at [227, 195] on div "FOCHOSP027.csv" at bounding box center [293, 196] width 216 height 10
click at [906, 192] on link "ACCEPTED" at bounding box center [918, 196] width 41 height 8
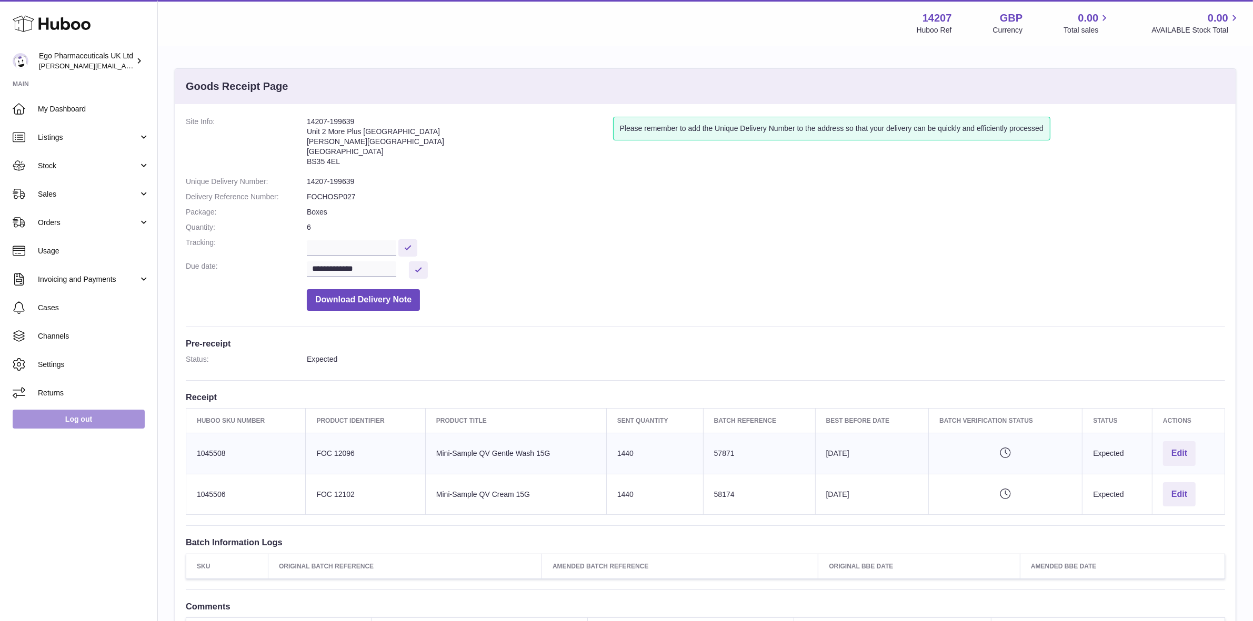
click at [79, 422] on link "Log out" at bounding box center [79, 419] width 132 height 19
